Goal: Transaction & Acquisition: Purchase product/service

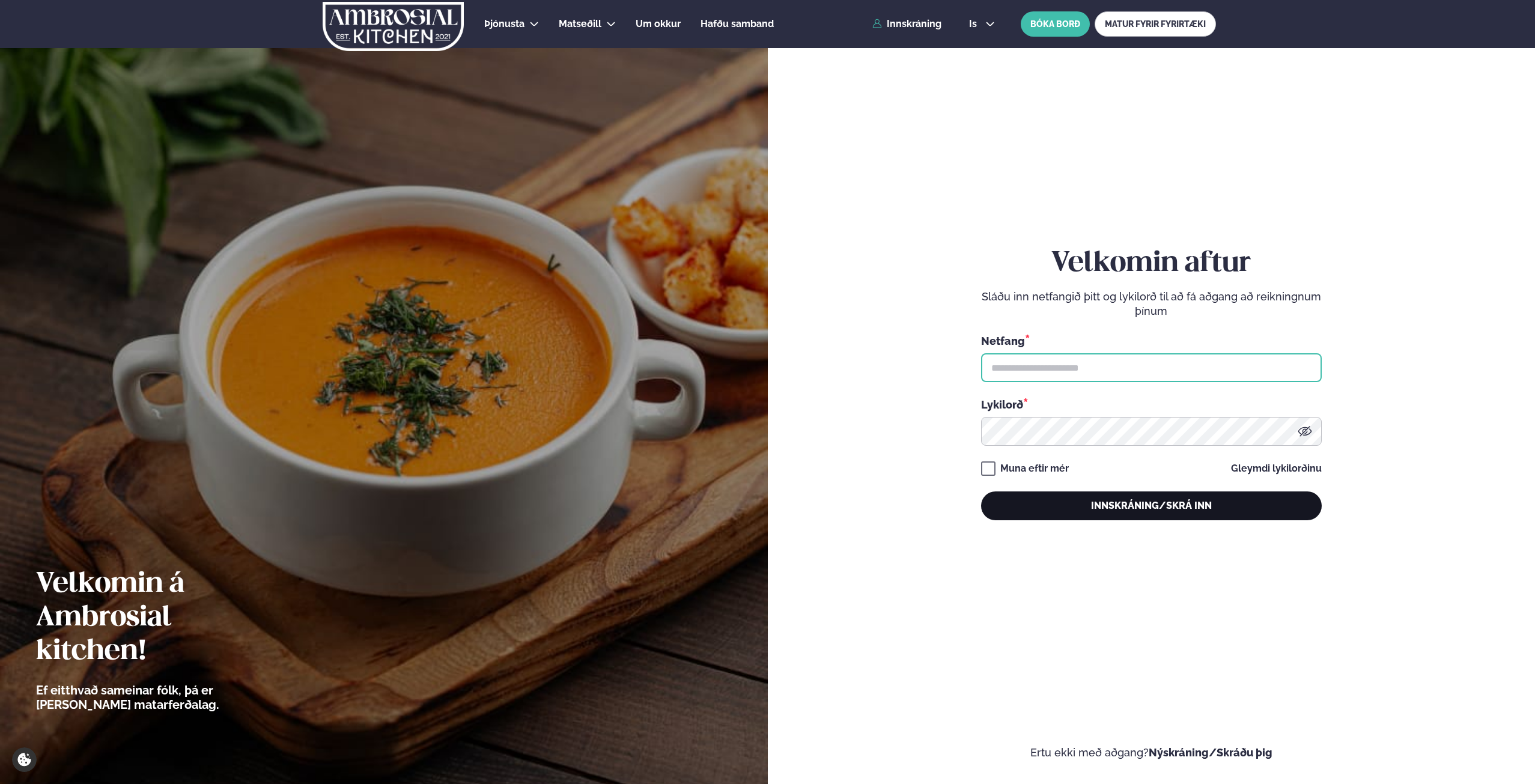
type input "**********"
click at [1177, 516] on button "Innskráning/Skrá inn" at bounding box center [1151, 506] width 341 height 29
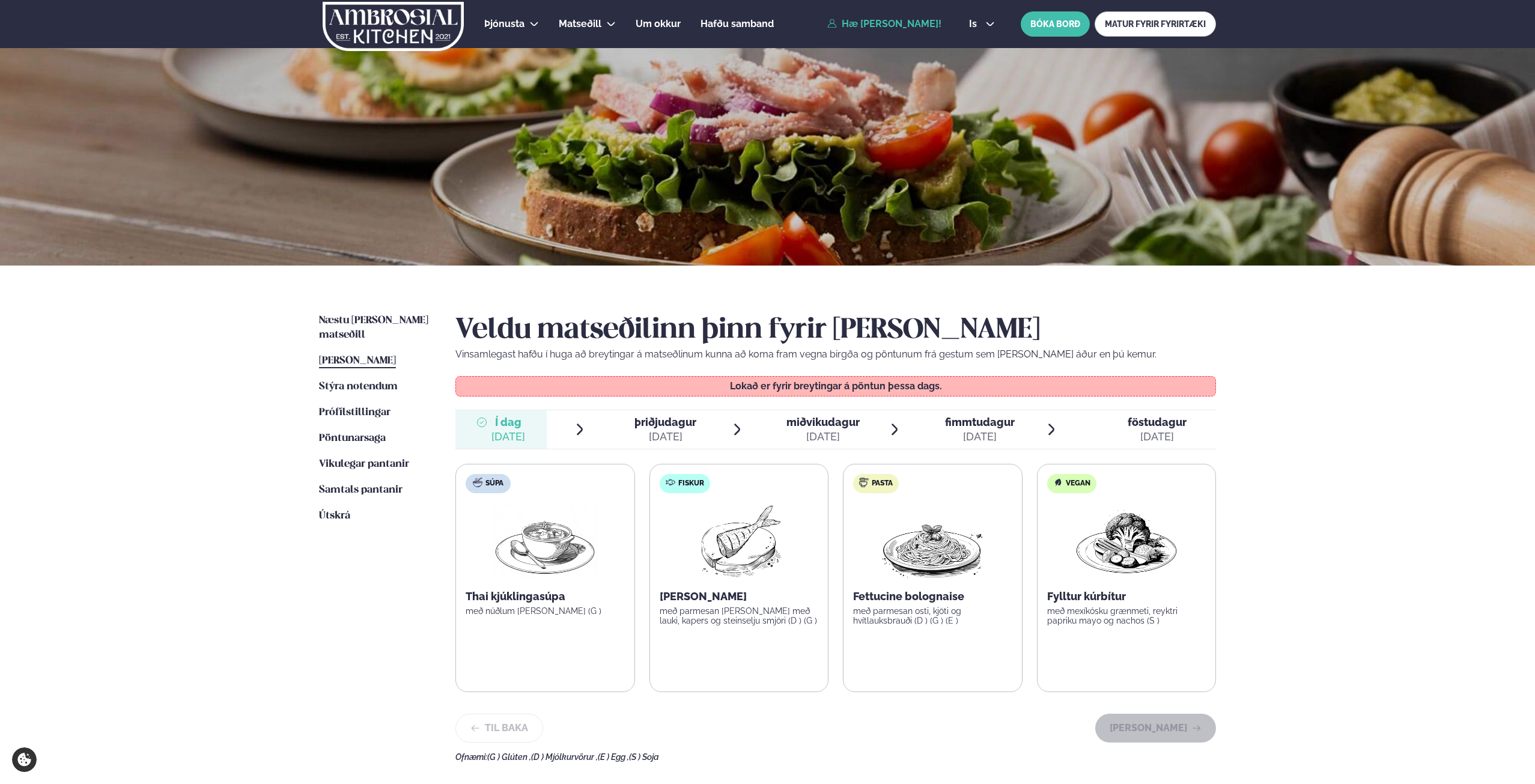
click at [656, 428] on span "þriðjudagur" at bounding box center [665, 422] width 62 height 13
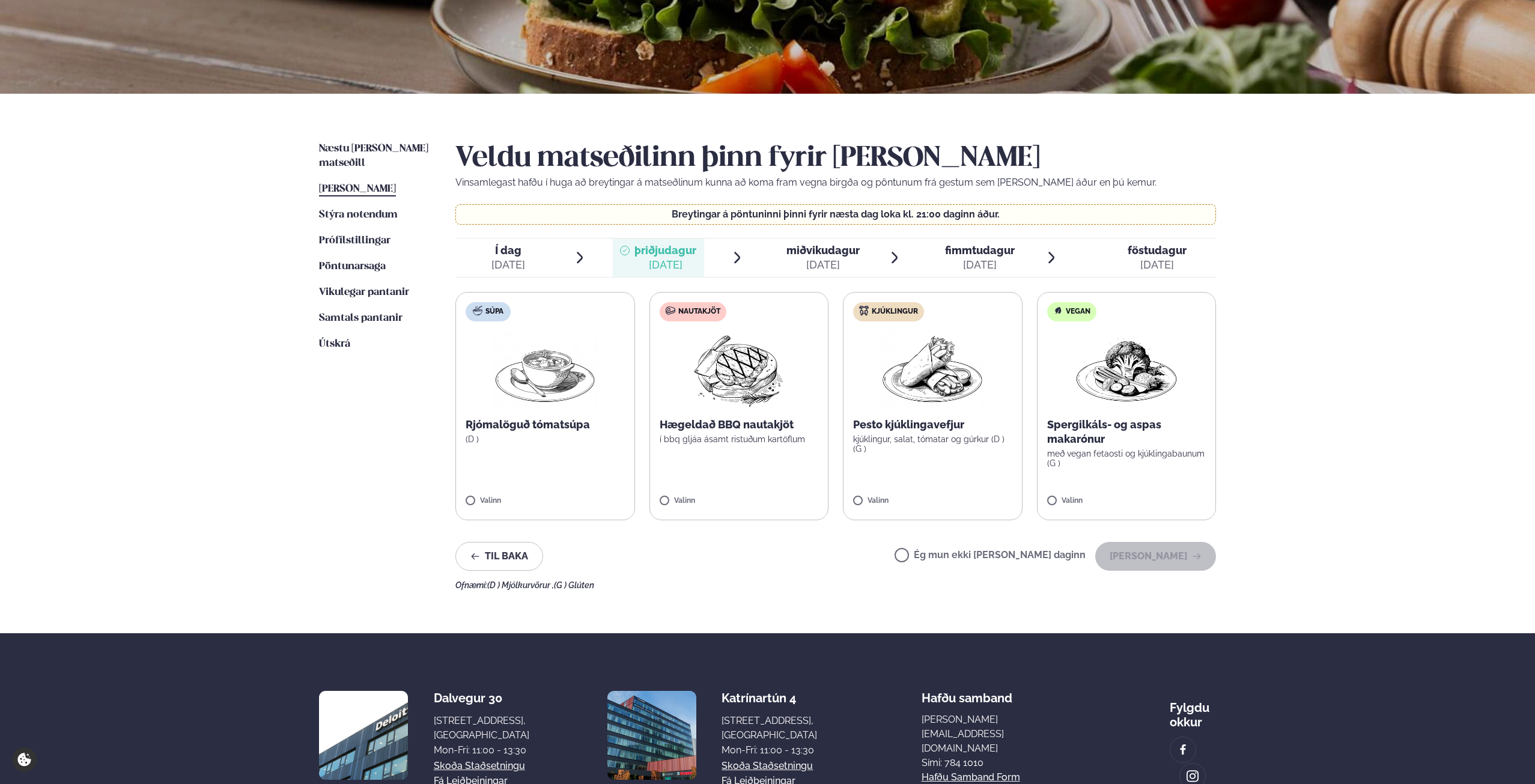
scroll to position [240, 0]
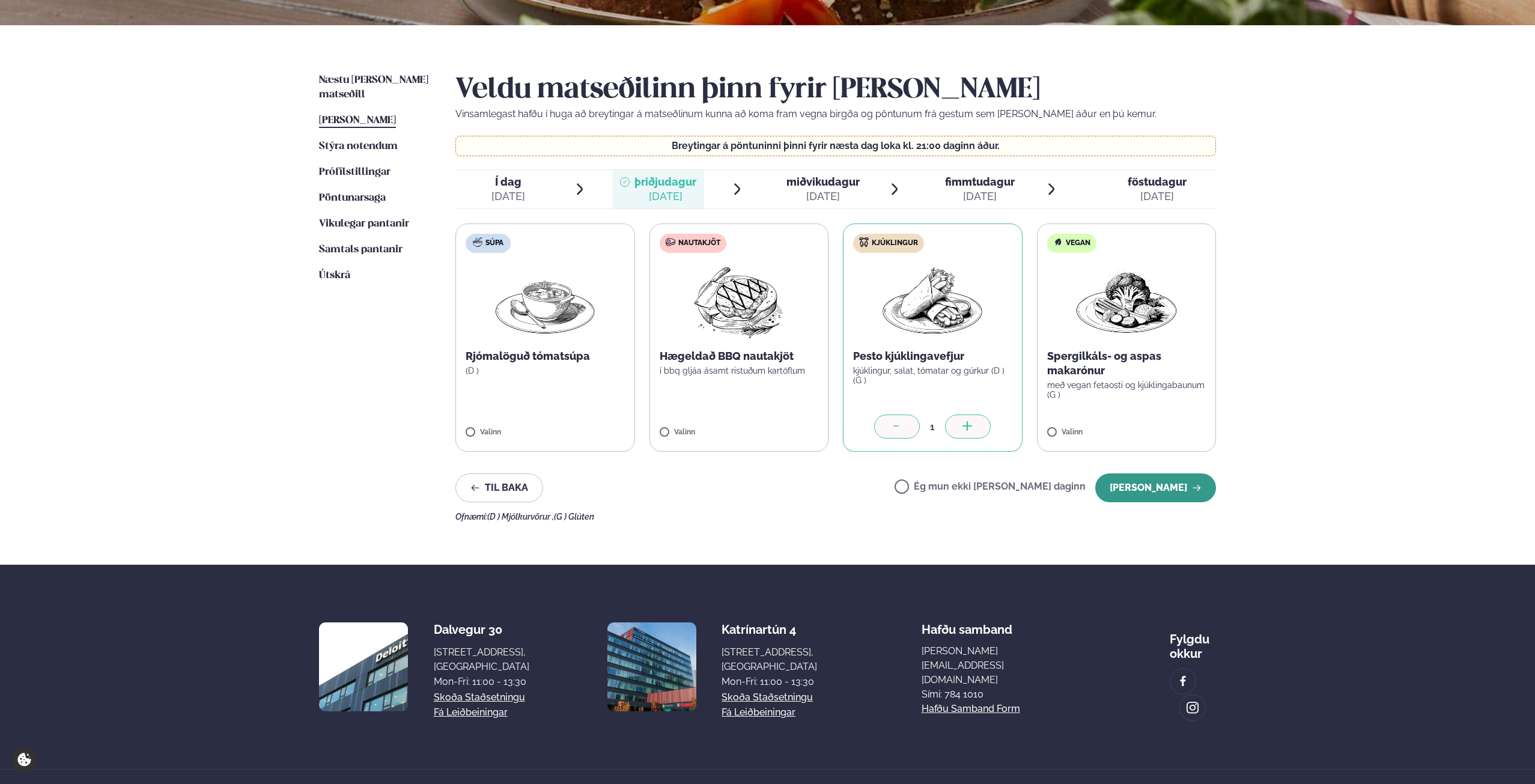
click at [1146, 489] on button "[PERSON_NAME]" at bounding box center [1155, 488] width 120 height 29
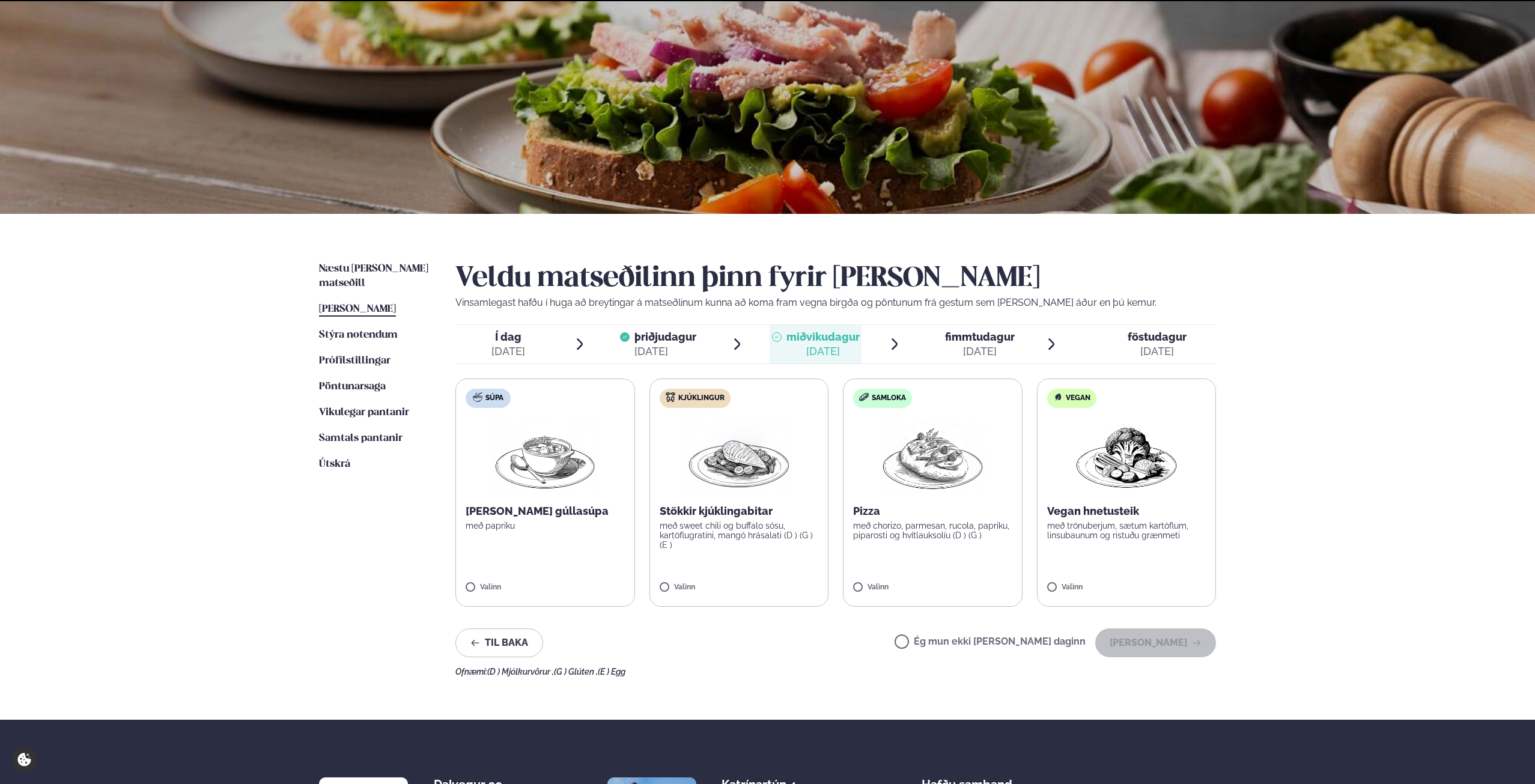
scroll to position [230, 0]
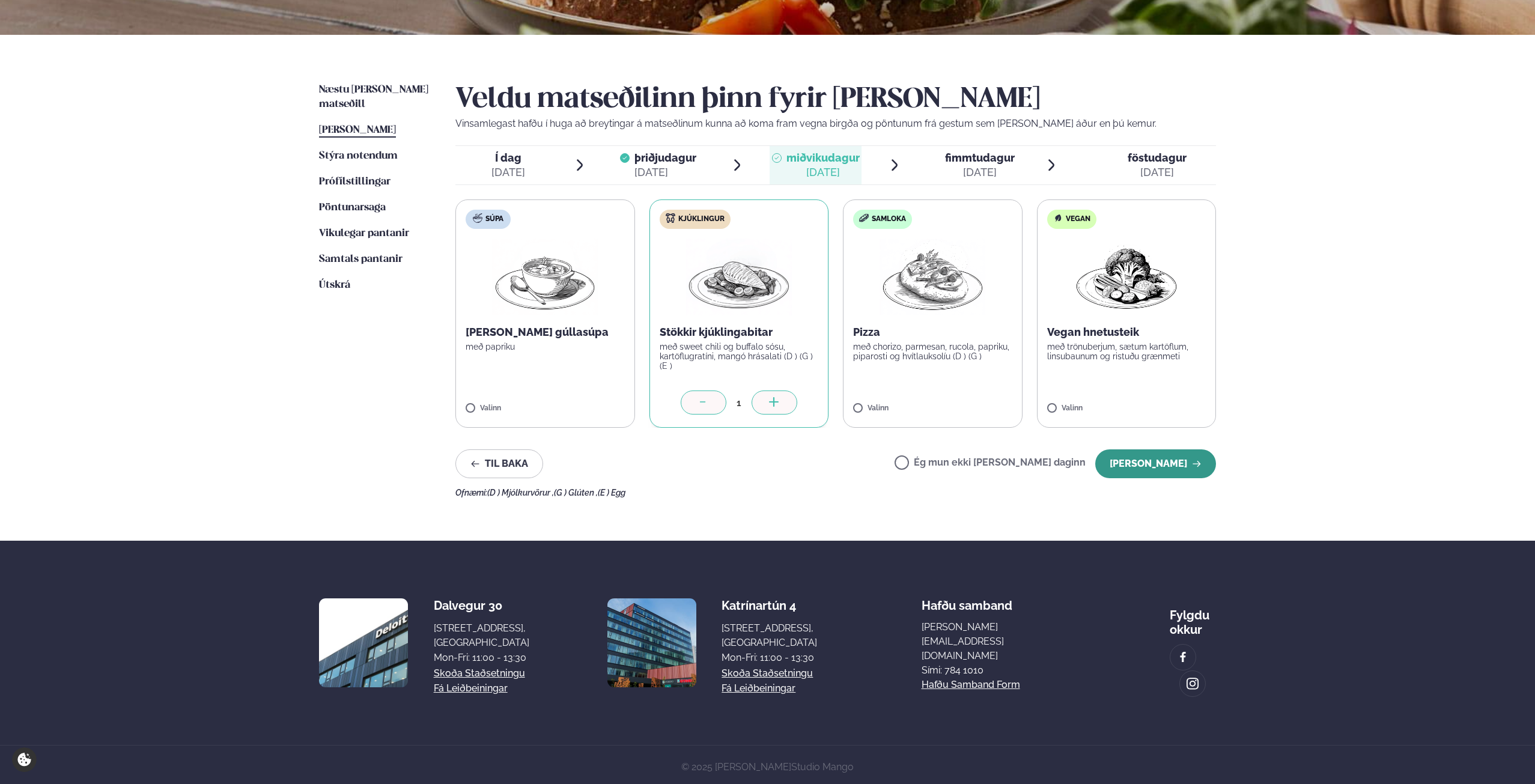
click at [1146, 467] on button "[PERSON_NAME]" at bounding box center [1155, 463] width 120 height 29
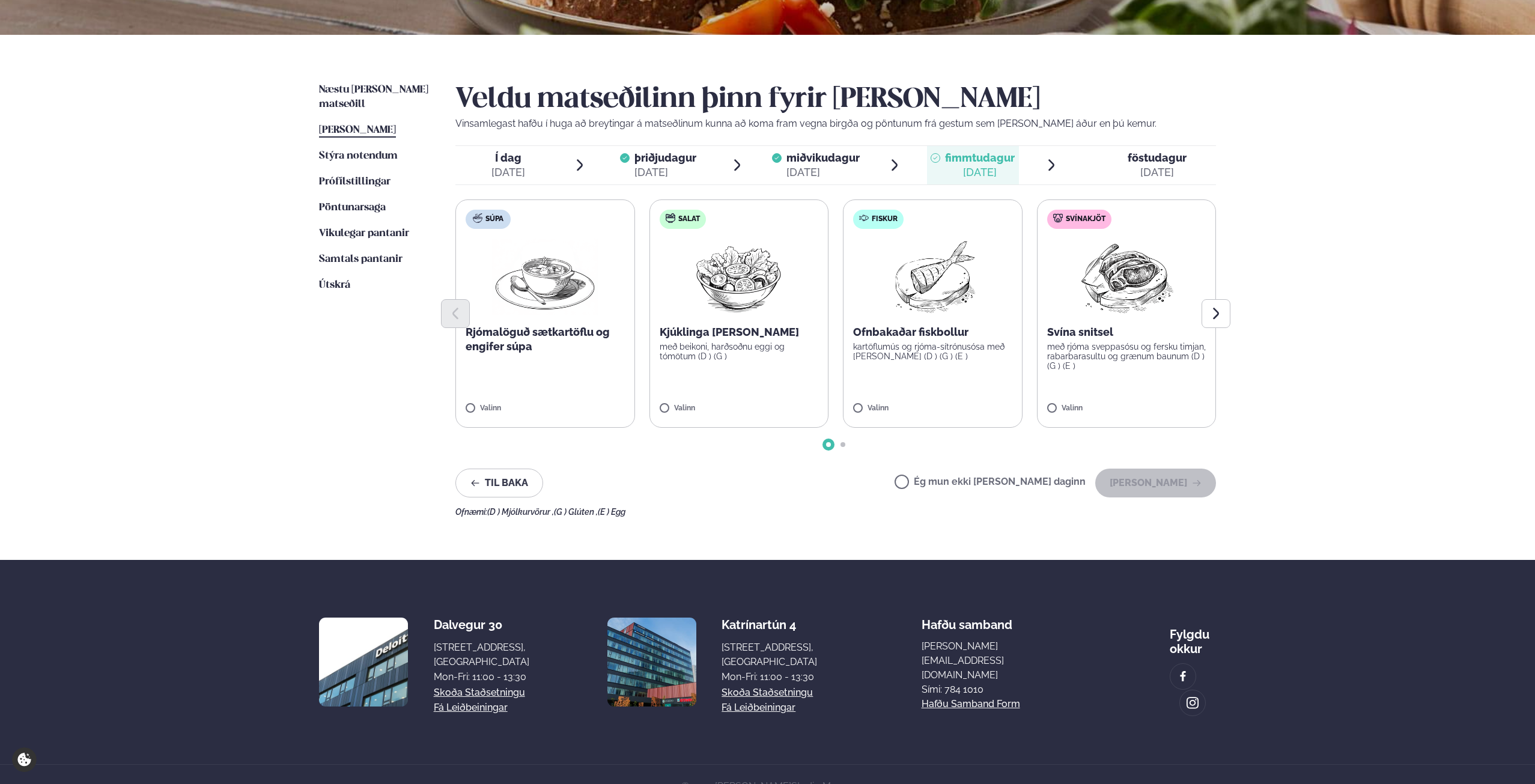
click at [1072, 403] on label "Svínakjöt Svína snitsel með rjóma sveppasósu og fersku timjan, rabarbarasultu o…" at bounding box center [1126, 313] width 180 height 228
click at [1135, 486] on button "[PERSON_NAME]" at bounding box center [1155, 483] width 120 height 29
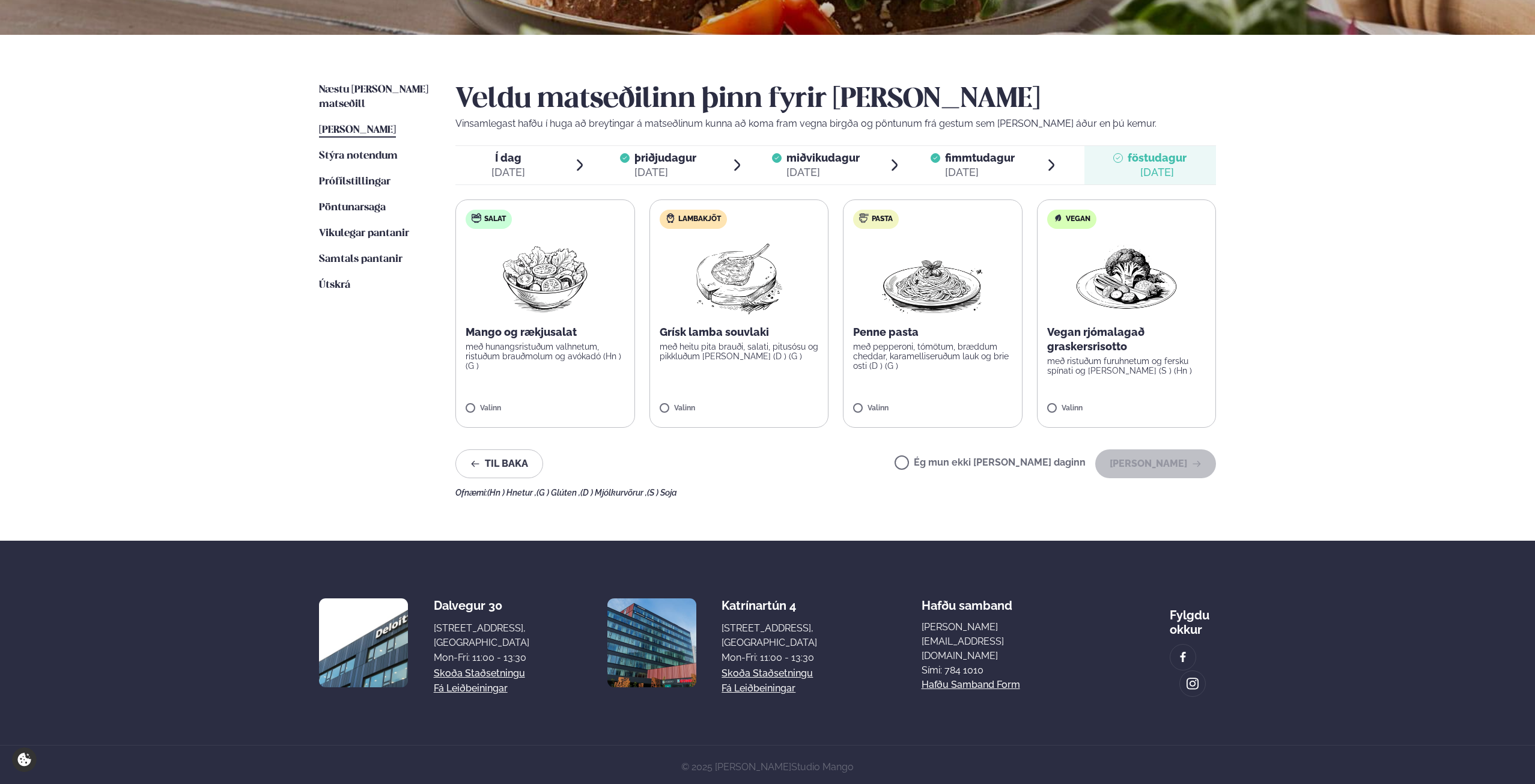
click at [964, 479] on div "Veldu matseðilinn þinn fyrir [PERSON_NAME] Vinsamlegast hafðu í huga að breytin…" at bounding box center [836, 290] width 761 height 415
click at [968, 460] on label "Ég mun ekki [PERSON_NAME] daginn" at bounding box center [990, 463] width 191 height 13
click at [1146, 459] on button "[PERSON_NAME]" at bounding box center [1155, 463] width 120 height 29
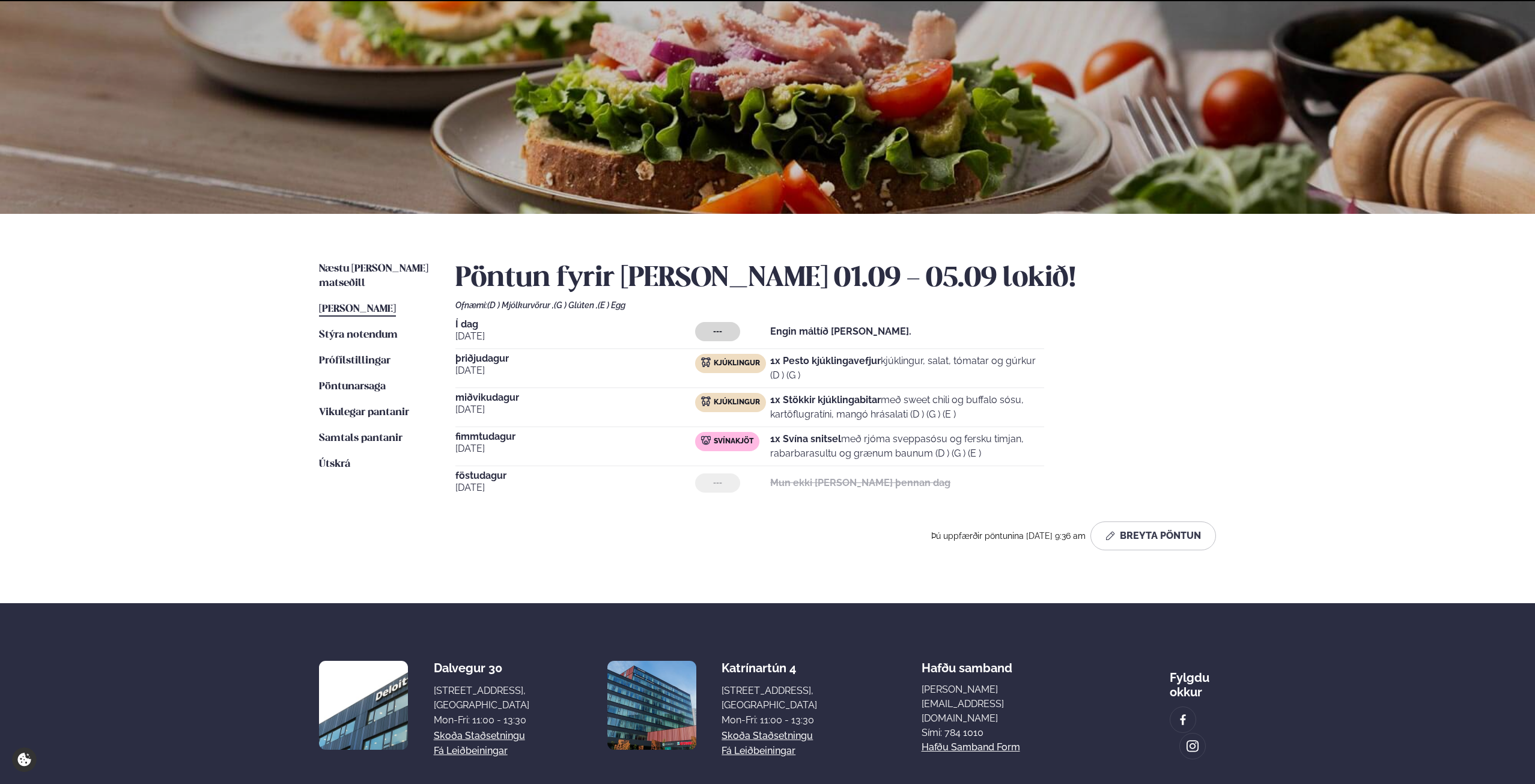
scroll to position [114, 0]
